Goal: Information Seeking & Learning: Learn about a topic

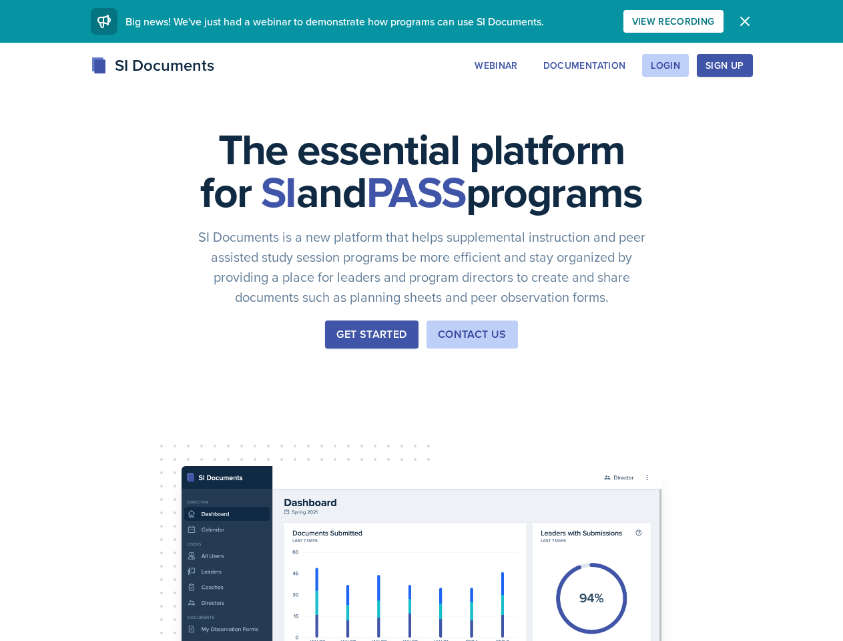
click at [421, 320] on div "The essential platform for SI and PASS programs SI Documents is a new platform …" at bounding box center [421, 448] width 843 height 811
click at [715, 21] on div "View Recording" at bounding box center [673, 21] width 83 height 11
click at [749, 21] on icon "button" at bounding box center [745, 21] width 8 height 8
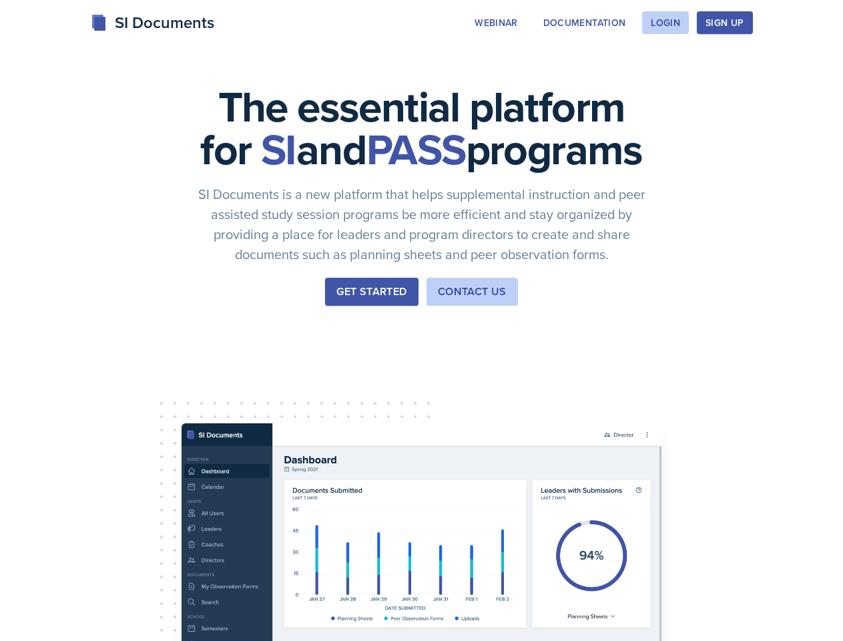
click at [577, 65] on div "The essential platform for SI and PASS programs SI Documents is a new platform …" at bounding box center [421, 405] width 843 height 811
click at [665, 65] on div "The essential platform for SI and PASS programs SI Documents is a new platform …" at bounding box center [421, 405] width 843 height 811
click at [746, 65] on div "The essential platform for SI and PASS programs SI Documents is a new platform …" at bounding box center [421, 405] width 843 height 811
click at [804, 65] on div "The essential platform for SI and PASS programs SI Documents is a new platform …" at bounding box center [421, 405] width 843 height 811
click at [79, 419] on div "The essential platform for SI and PASS programs SI Documents is a new platform …" at bounding box center [421, 405] width 843 height 811
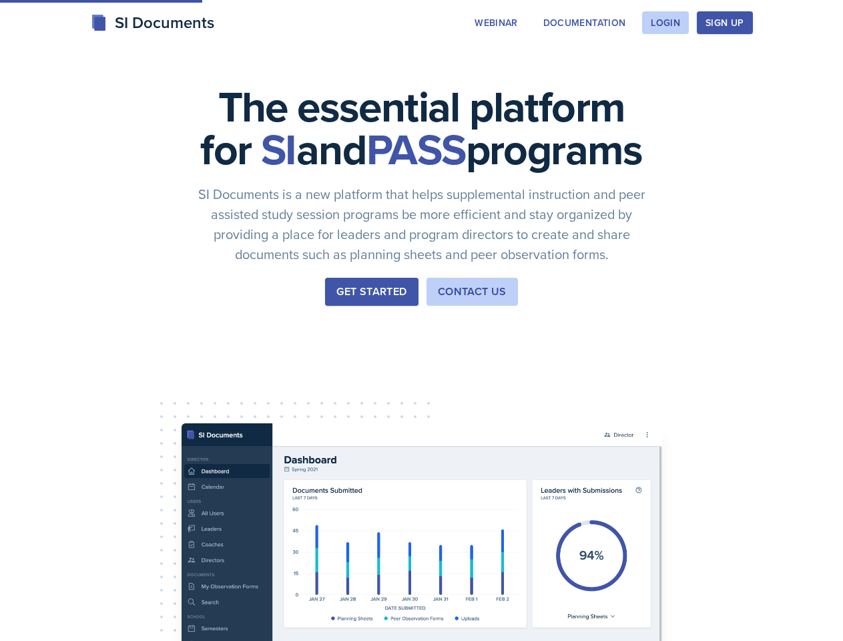
click at [180, 419] on div "The essential platform for SI and PASS programs SI Documents is a new platform …" at bounding box center [421, 405] width 843 height 811
